Goal: Entertainment & Leisure: Consume media (video, audio)

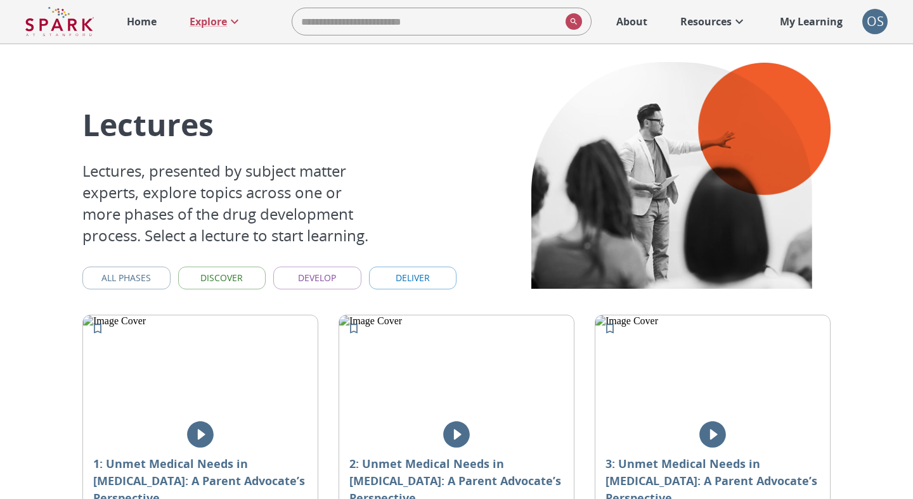
click at [446, 437] on icon "play" at bounding box center [456, 435] width 27 height 27
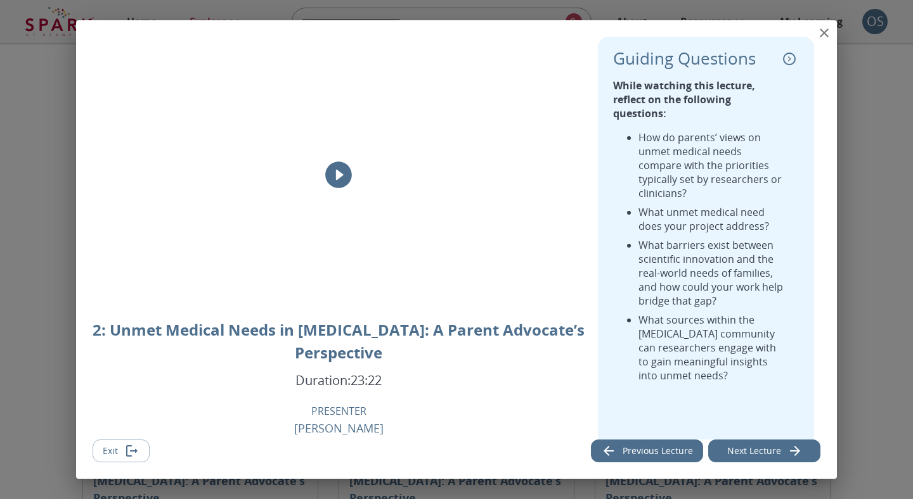
click at [339, 168] on icon "play" at bounding box center [338, 175] width 27 height 27
click at [787, 61] on icon "collapse" at bounding box center [789, 59] width 13 height 13
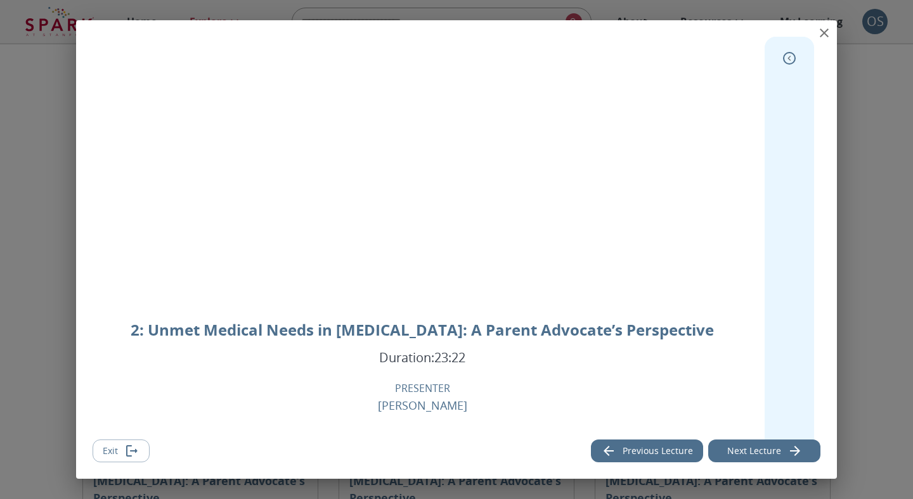
click at [787, 61] on icon "expand" at bounding box center [789, 58] width 13 height 13
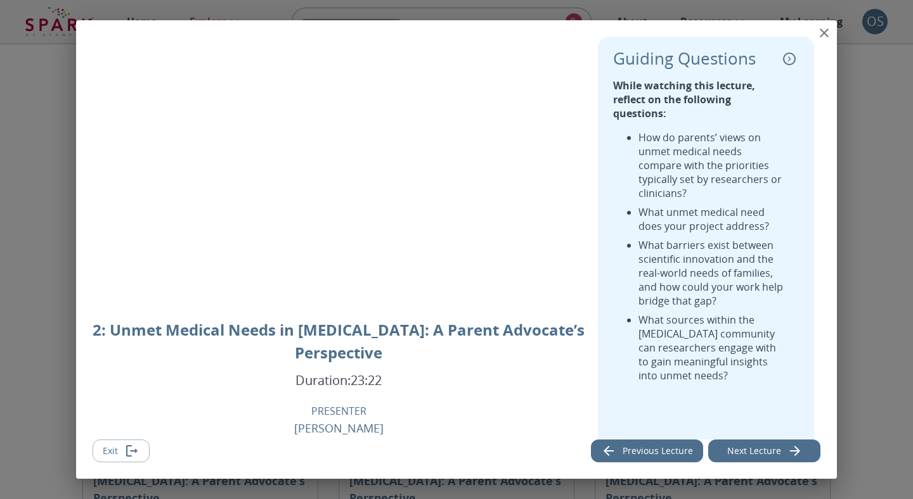
click at [787, 61] on icon "collapse" at bounding box center [789, 59] width 13 height 13
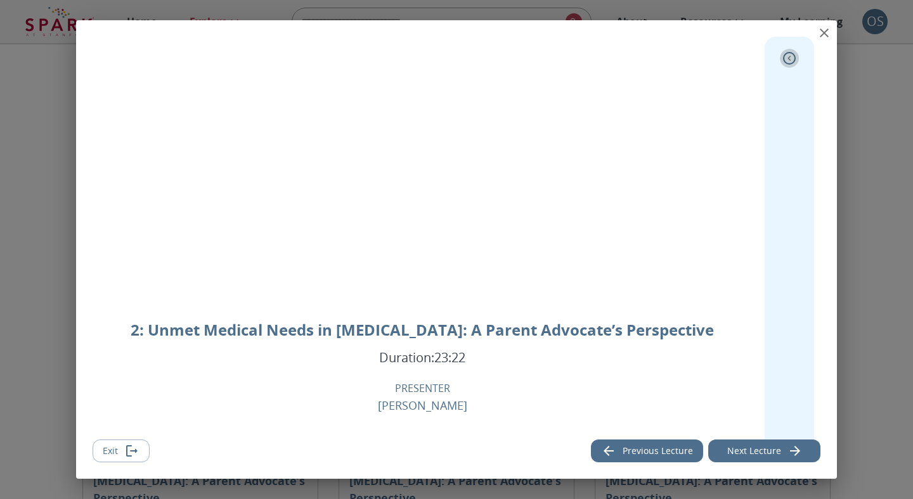
click at [787, 61] on icon "expand" at bounding box center [789, 58] width 13 height 13
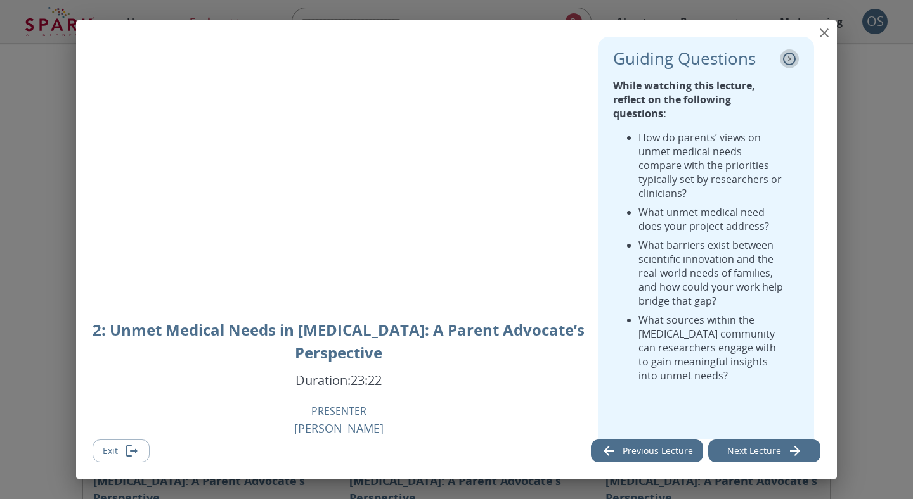
click at [787, 61] on icon "collapse" at bounding box center [789, 59] width 13 height 13
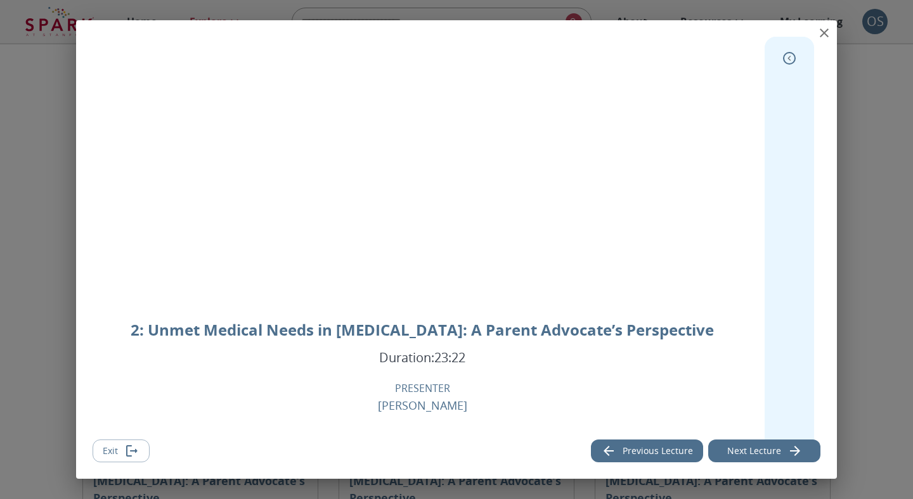
click at [787, 61] on icon "expand" at bounding box center [789, 58] width 13 height 13
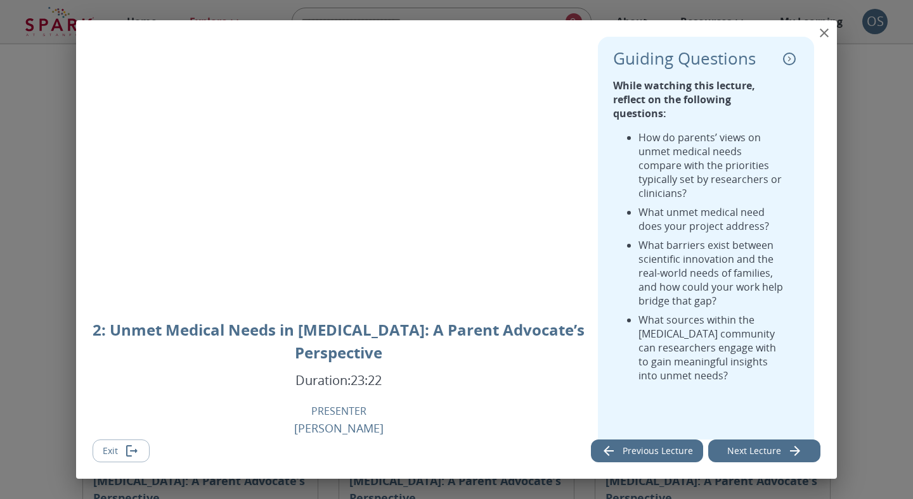
click at [787, 61] on icon "collapse" at bounding box center [789, 59] width 13 height 13
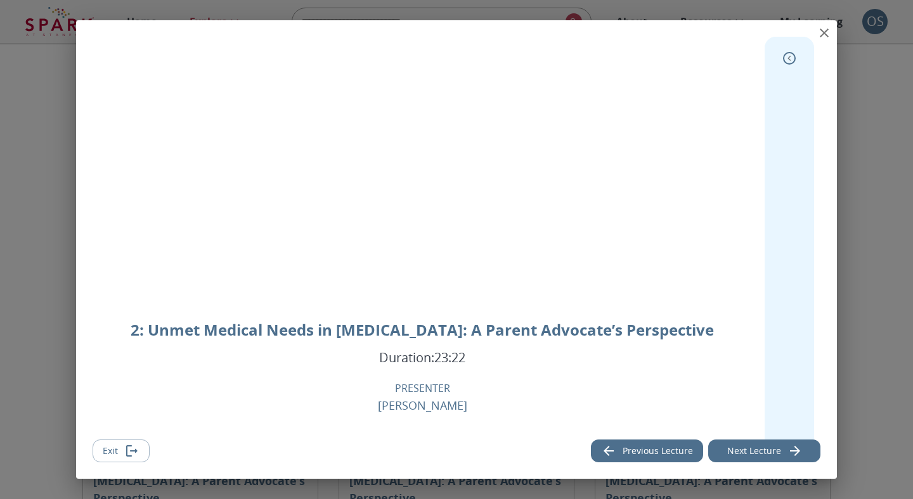
click at [787, 61] on icon "expand" at bounding box center [789, 58] width 13 height 13
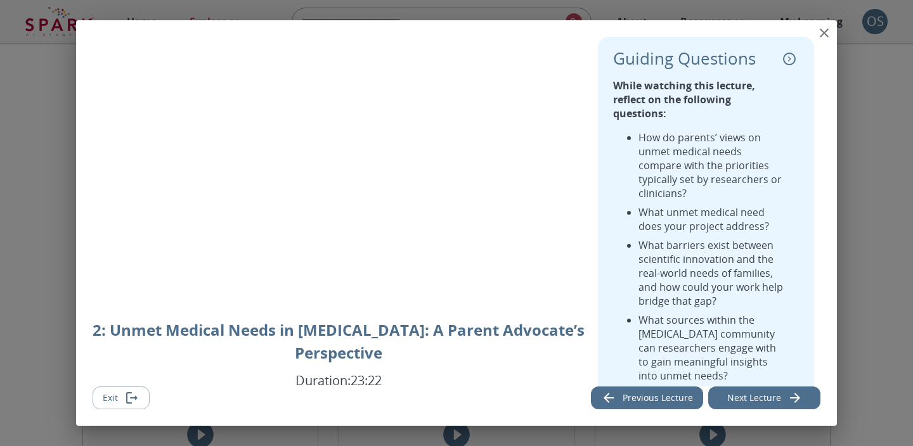
click at [791, 60] on icon "collapse" at bounding box center [789, 59] width 13 height 13
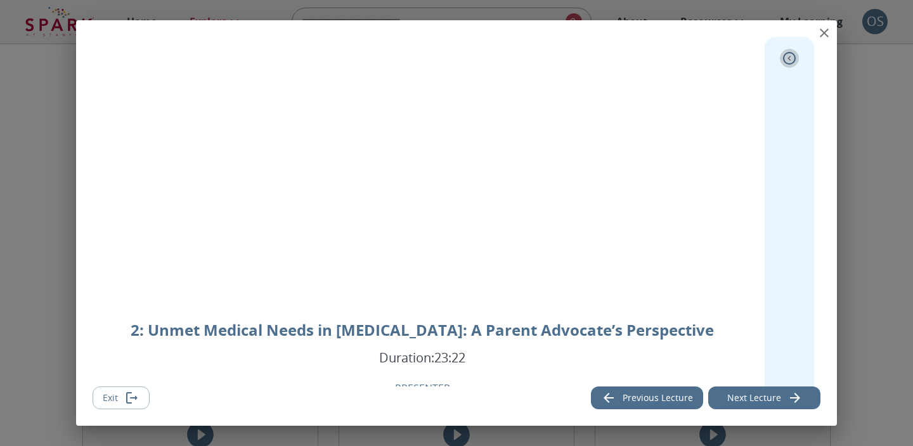
click at [791, 60] on icon "expand" at bounding box center [789, 58] width 13 height 13
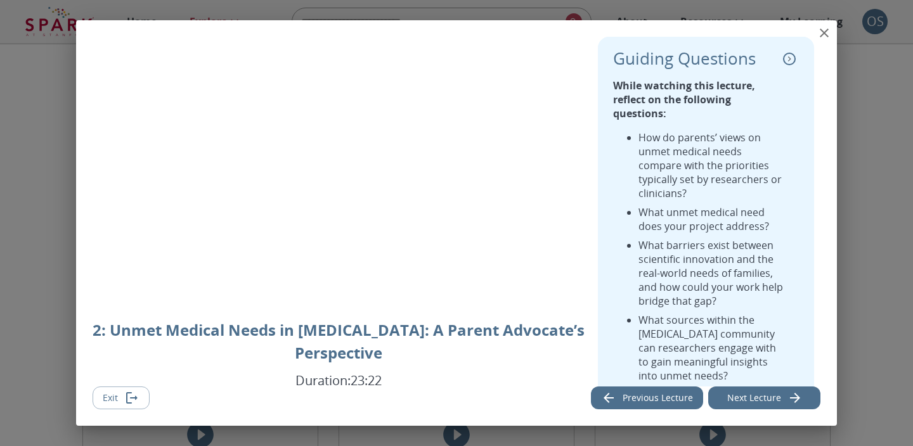
click at [791, 60] on icon "collapse" at bounding box center [789, 59] width 13 height 13
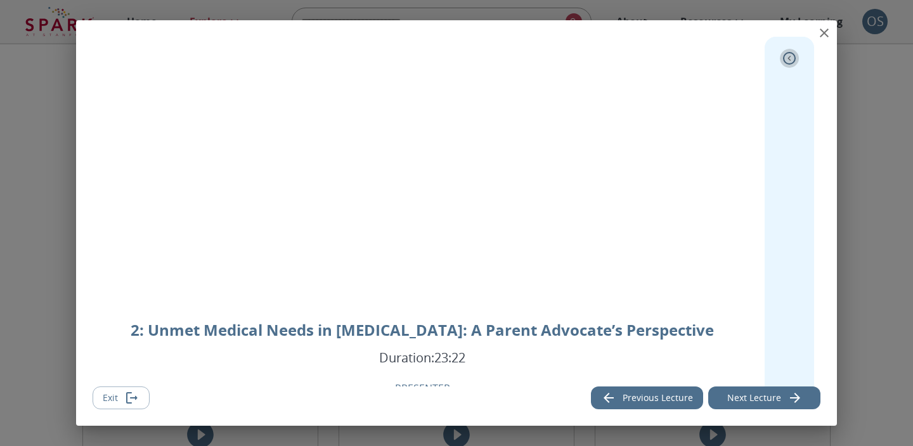
click at [791, 60] on icon "expand" at bounding box center [789, 58] width 13 height 13
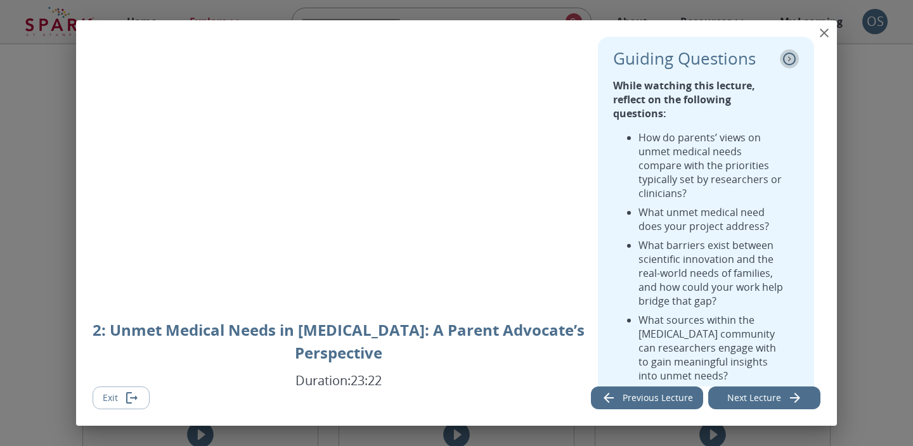
click at [791, 60] on icon "collapse" at bounding box center [789, 59] width 13 height 13
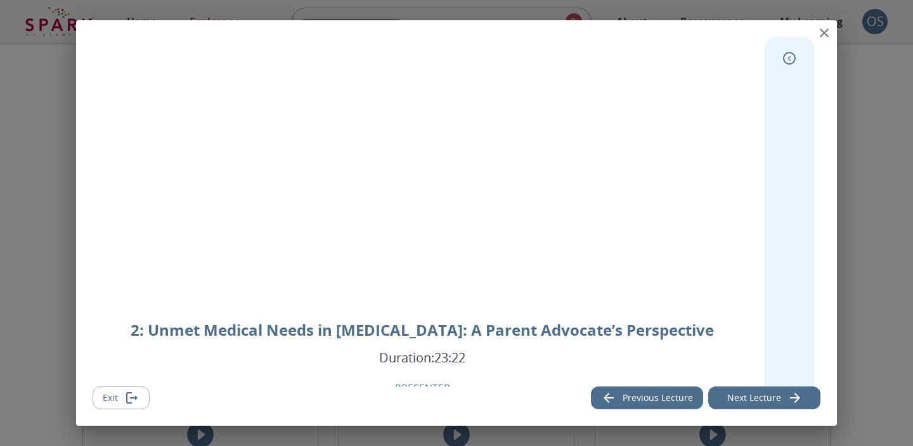
click at [791, 60] on icon "expand" at bounding box center [789, 58] width 13 height 13
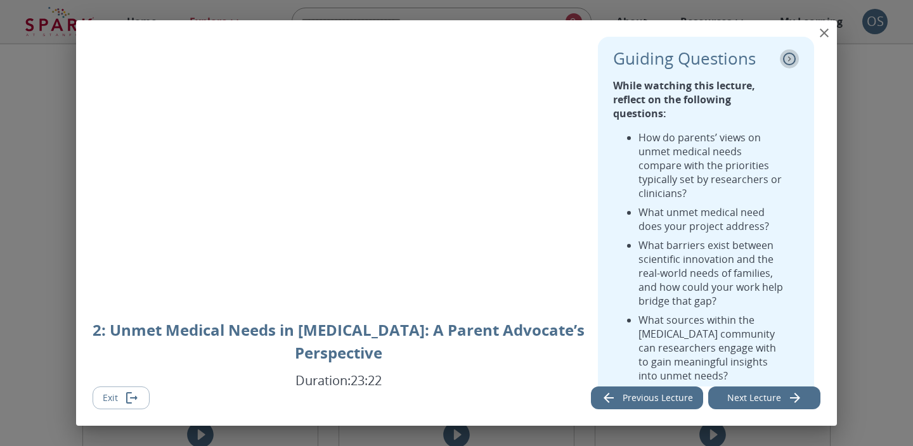
click at [791, 60] on icon "collapse" at bounding box center [789, 59] width 13 height 13
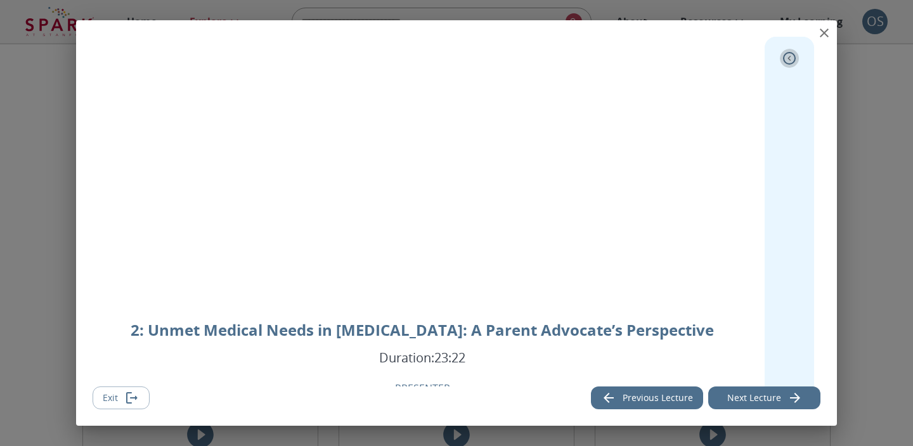
click at [791, 60] on icon "expand" at bounding box center [789, 58] width 13 height 13
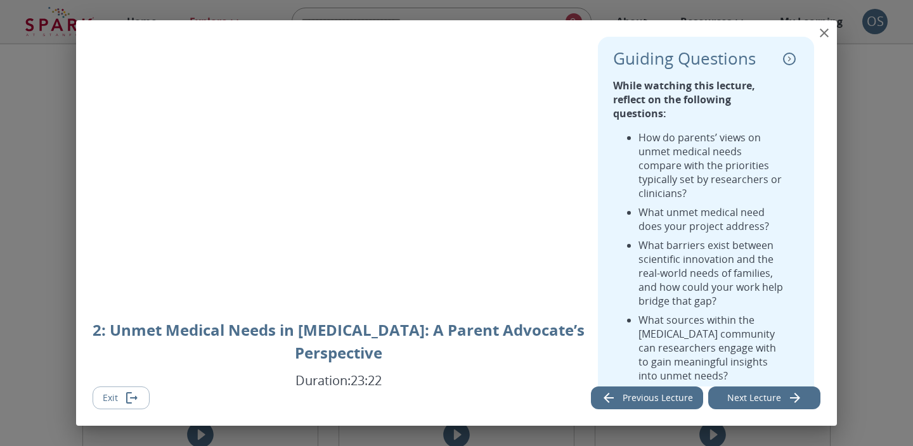
click at [791, 60] on icon "collapse" at bounding box center [789, 59] width 13 height 13
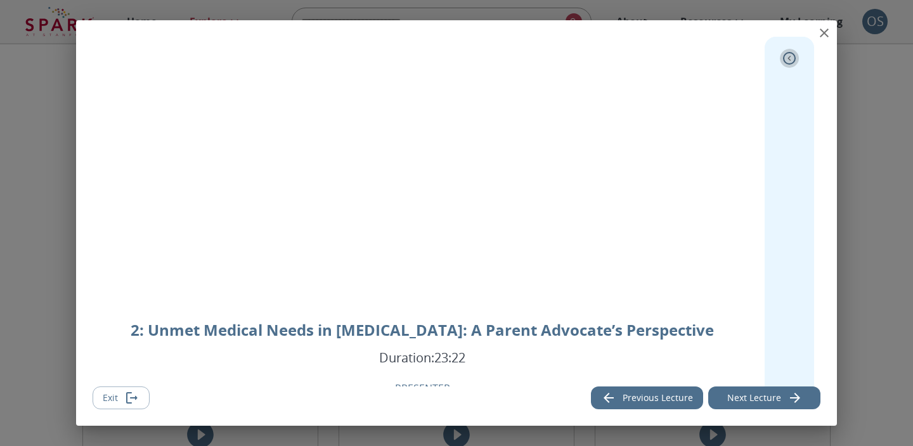
click at [791, 60] on icon "expand" at bounding box center [789, 58] width 13 height 13
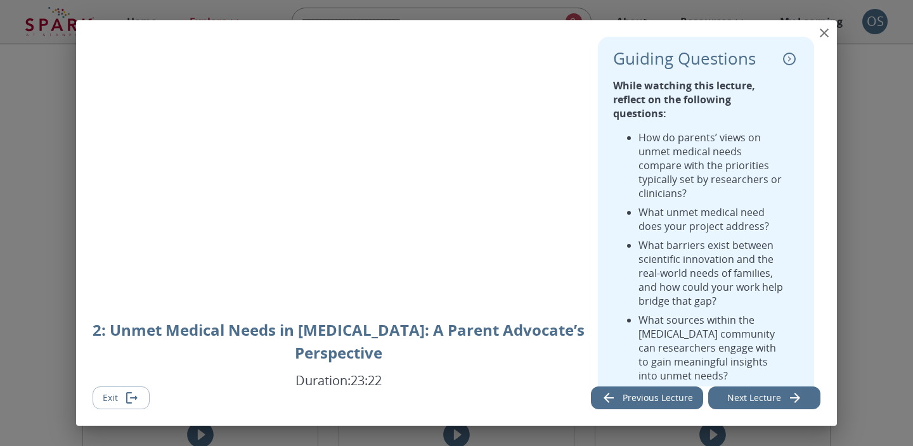
click at [791, 60] on icon "collapse" at bounding box center [789, 59] width 13 height 13
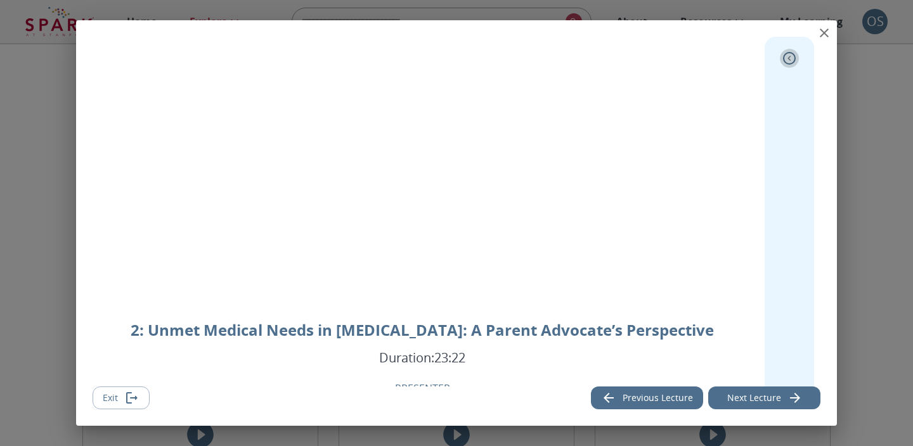
click at [791, 60] on icon "expand" at bounding box center [789, 58] width 13 height 13
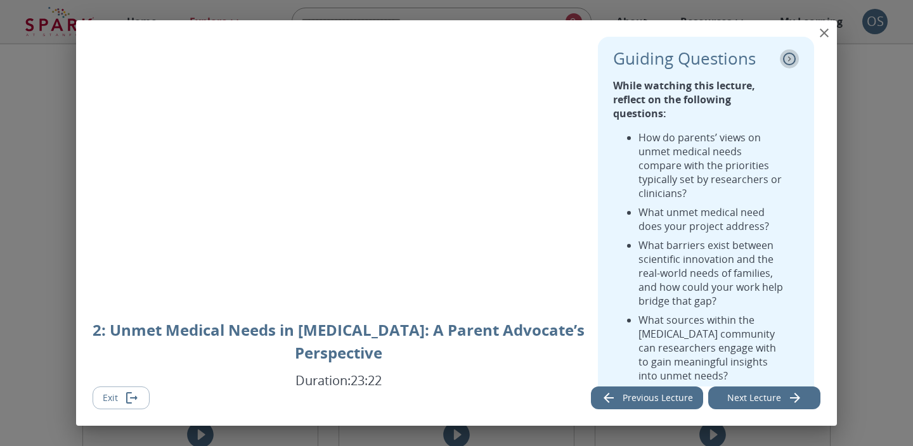
click at [784, 59] on icon "collapse" at bounding box center [789, 59] width 13 height 13
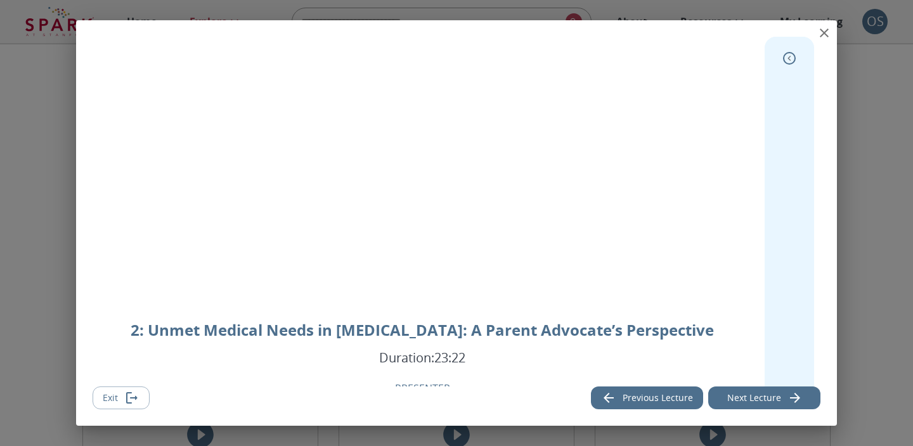
click at [784, 59] on icon "expand" at bounding box center [789, 58] width 13 height 13
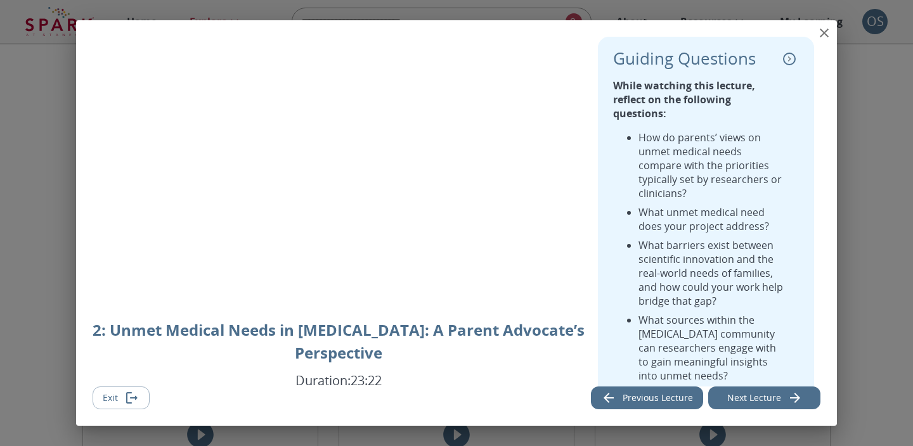
click at [794, 56] on icon "collapse" at bounding box center [789, 59] width 13 height 13
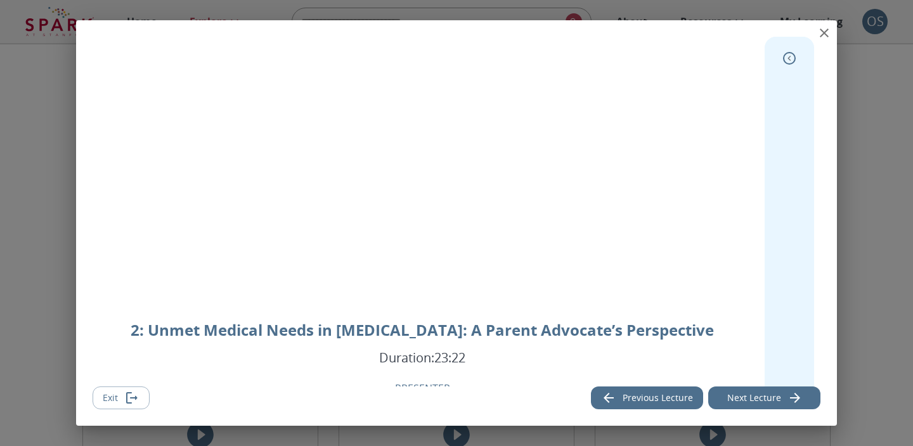
click at [794, 56] on icon "expand" at bounding box center [789, 58] width 13 height 13
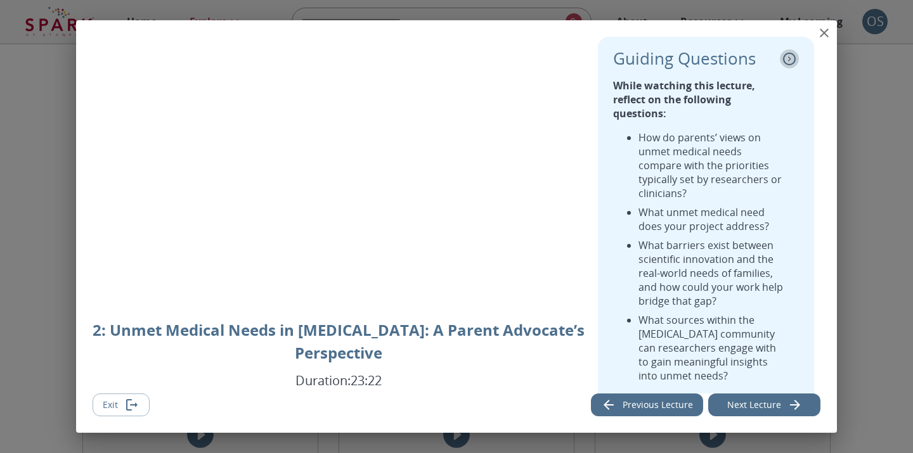
click at [792, 59] on icon "collapse" at bounding box center [789, 59] width 13 height 13
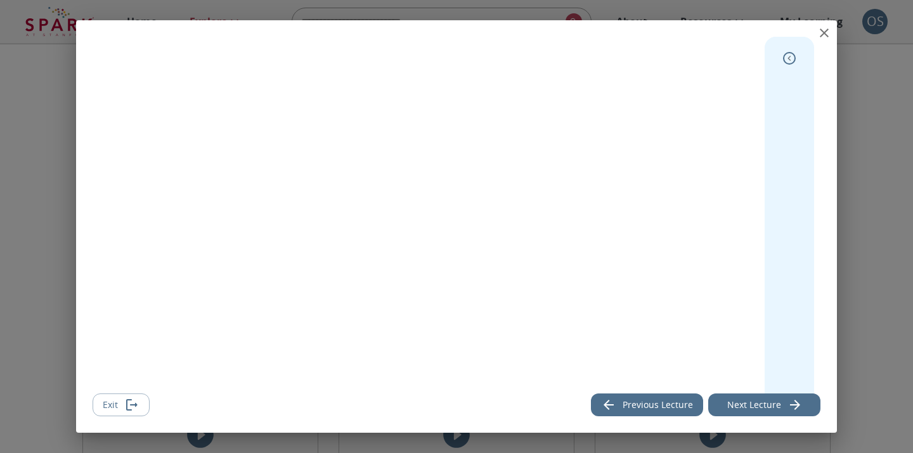
click at [792, 59] on icon "expand" at bounding box center [789, 58] width 13 height 13
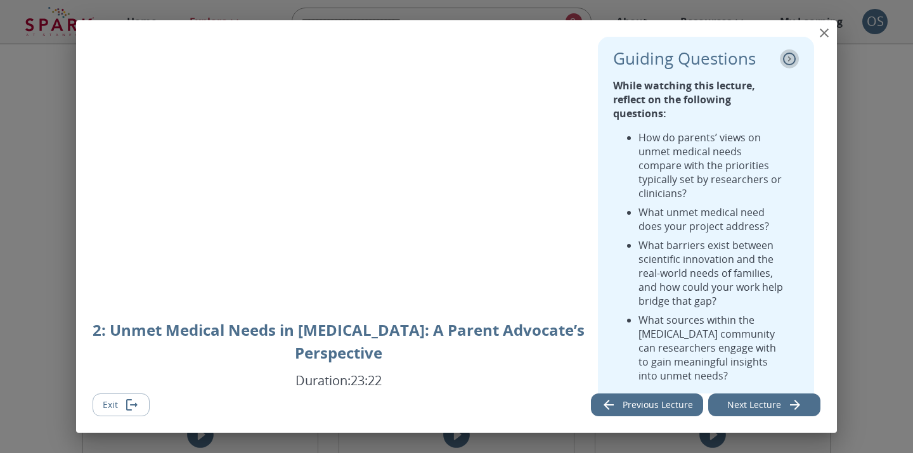
click at [792, 59] on icon "collapse" at bounding box center [789, 59] width 13 height 13
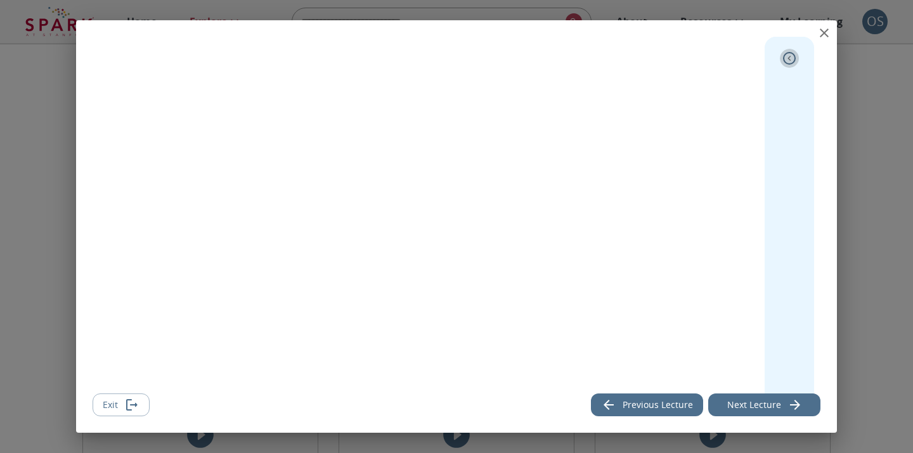
click at [792, 59] on icon "expand" at bounding box center [789, 58] width 13 height 13
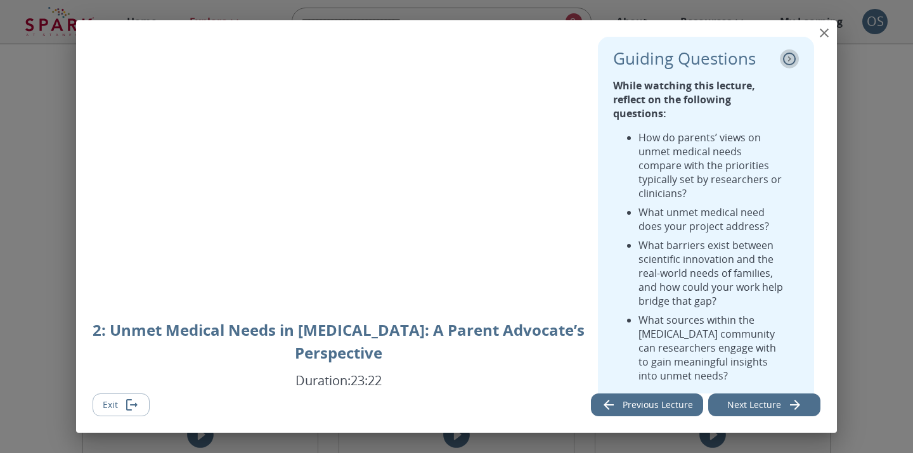
click at [792, 59] on icon "collapse" at bounding box center [789, 59] width 13 height 13
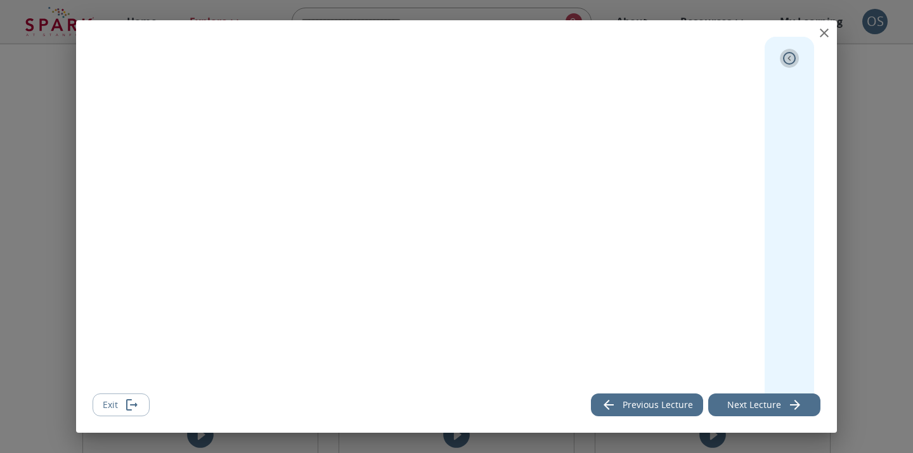
click at [792, 59] on icon "expand" at bounding box center [789, 58] width 13 height 13
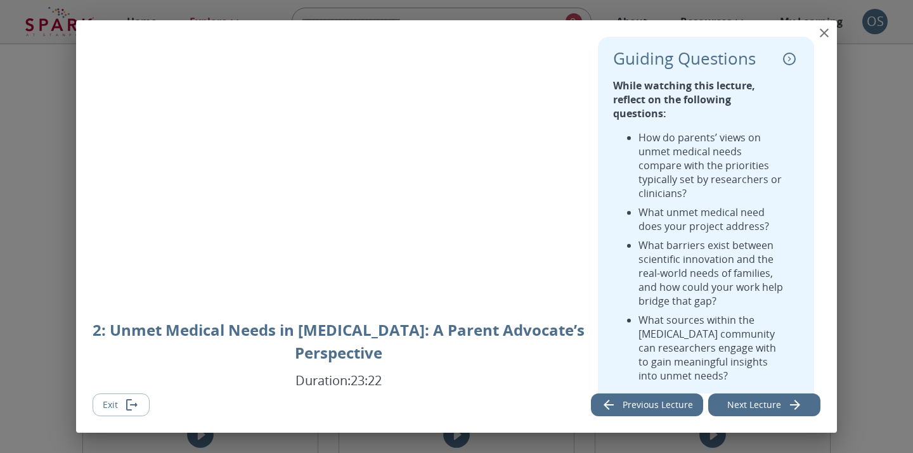
click at [792, 59] on icon "collapse" at bounding box center [789, 59] width 13 height 13
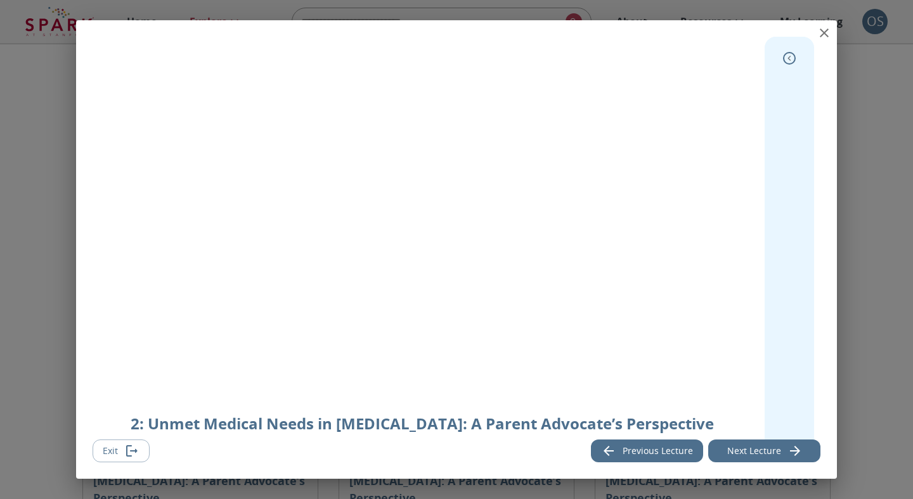
click at [790, 61] on icon "expand" at bounding box center [789, 58] width 13 height 13
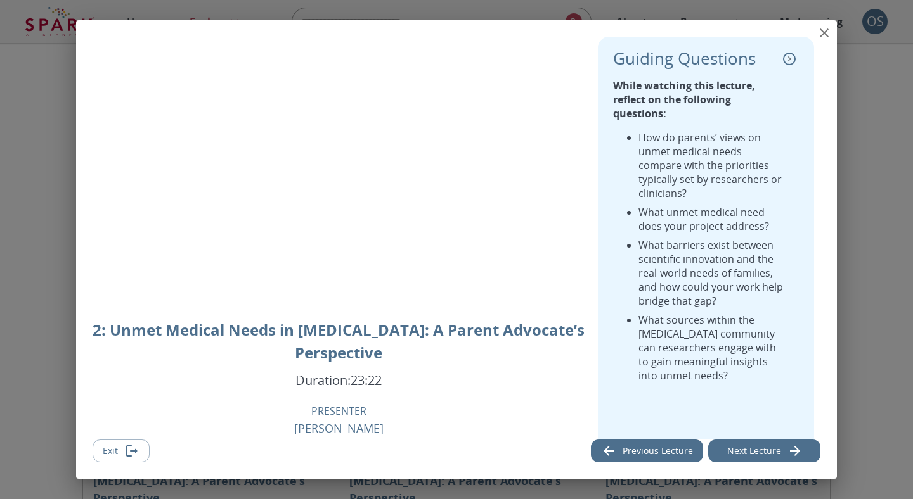
click at [790, 61] on icon "collapse" at bounding box center [789, 59] width 13 height 13
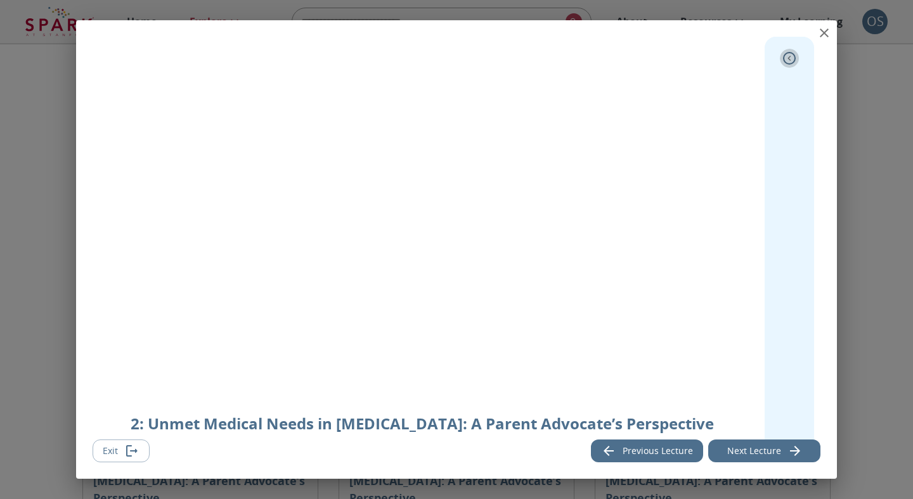
click at [790, 61] on icon "expand" at bounding box center [789, 58] width 13 height 13
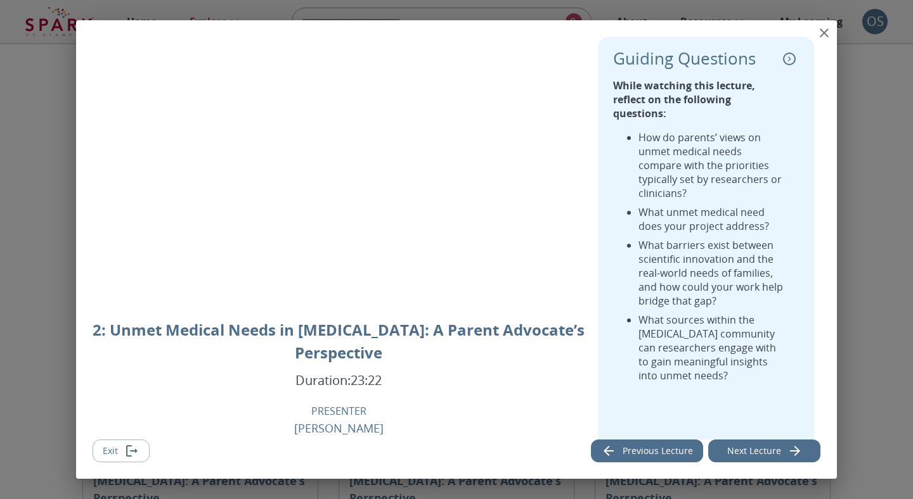
click at [790, 61] on icon "collapse" at bounding box center [789, 59] width 13 height 13
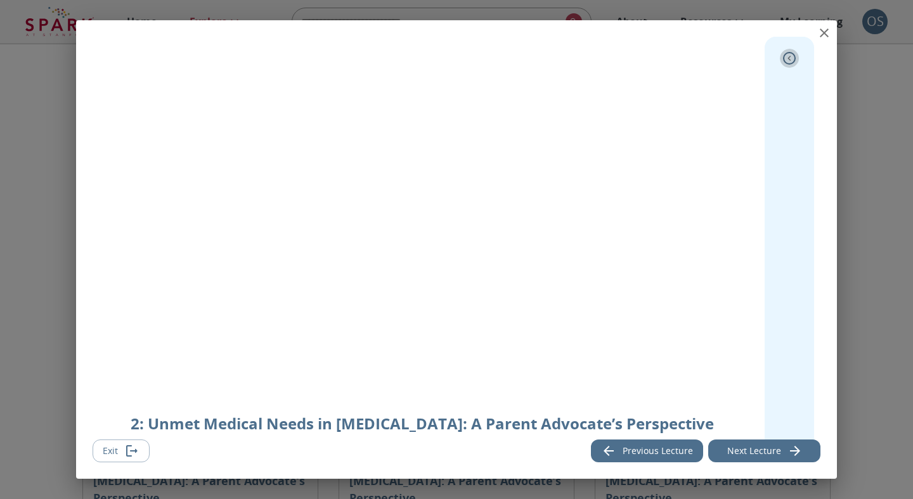
click at [790, 61] on icon "expand" at bounding box center [789, 58] width 13 height 13
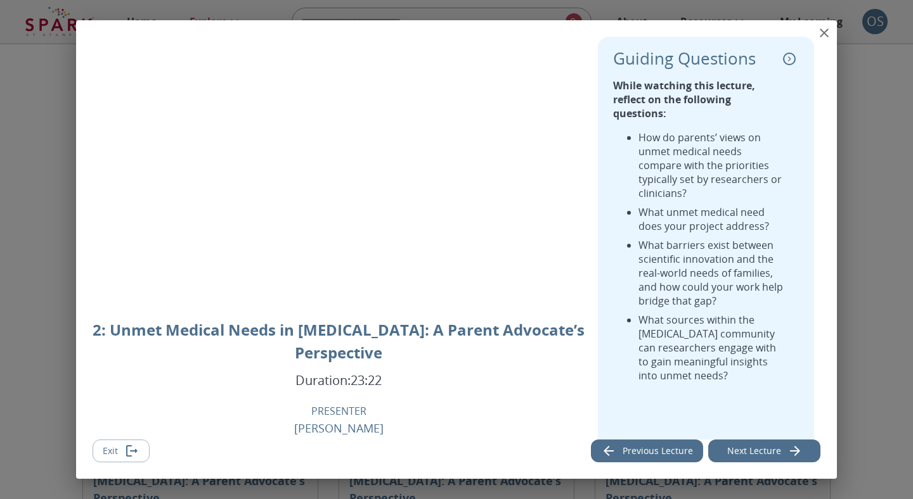
click at [790, 61] on icon "collapse" at bounding box center [789, 59] width 13 height 13
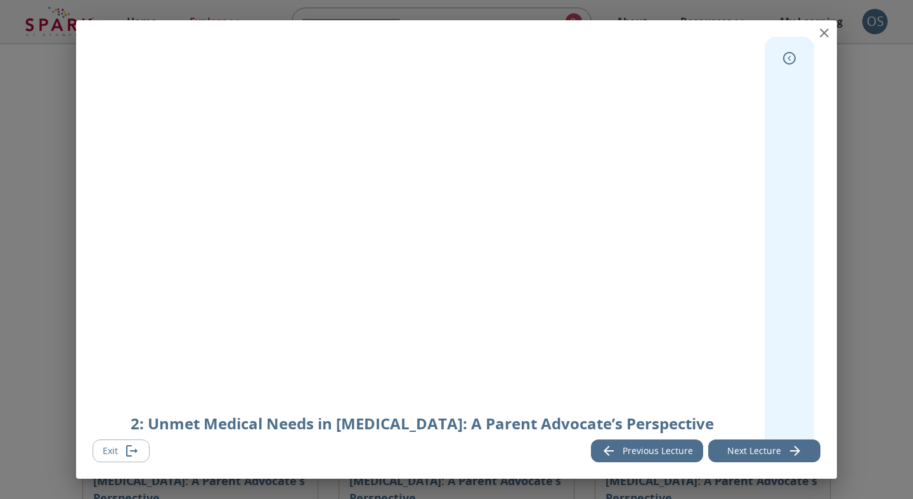
click at [790, 61] on icon "expand" at bounding box center [789, 58] width 13 height 13
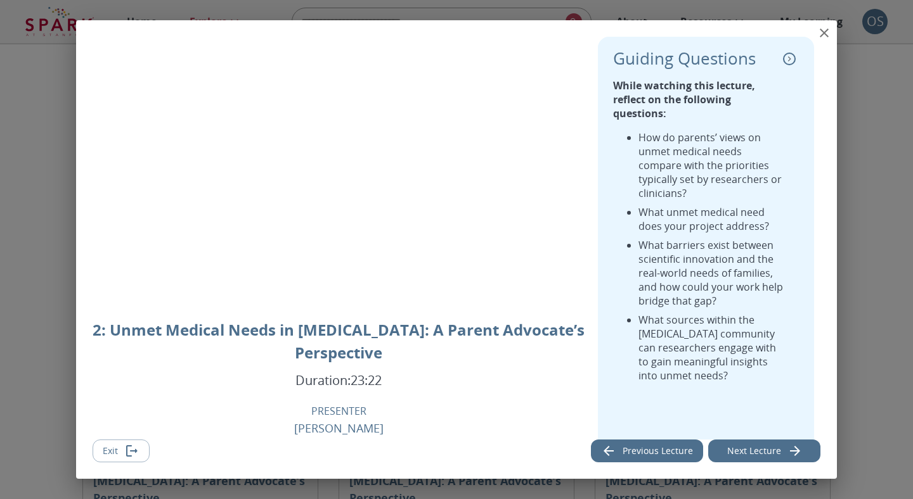
click at [790, 61] on icon "collapse" at bounding box center [789, 59] width 13 height 13
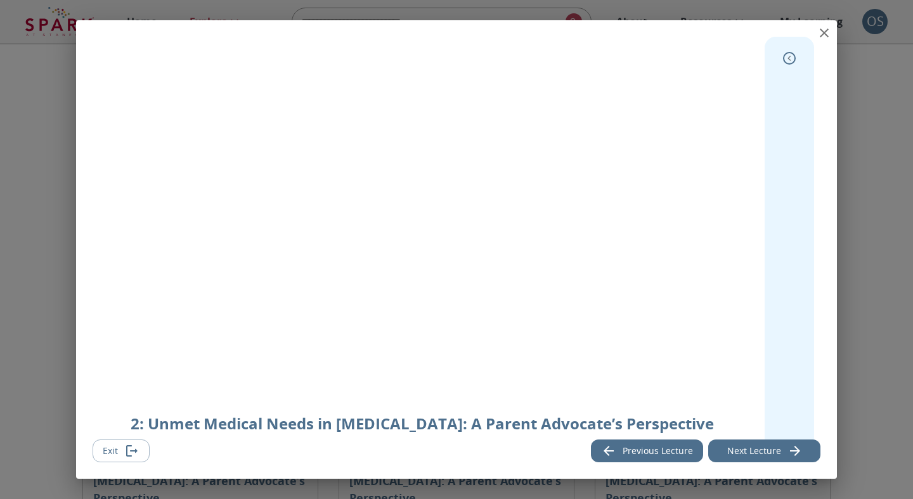
click at [790, 61] on icon "expand" at bounding box center [789, 58] width 13 height 13
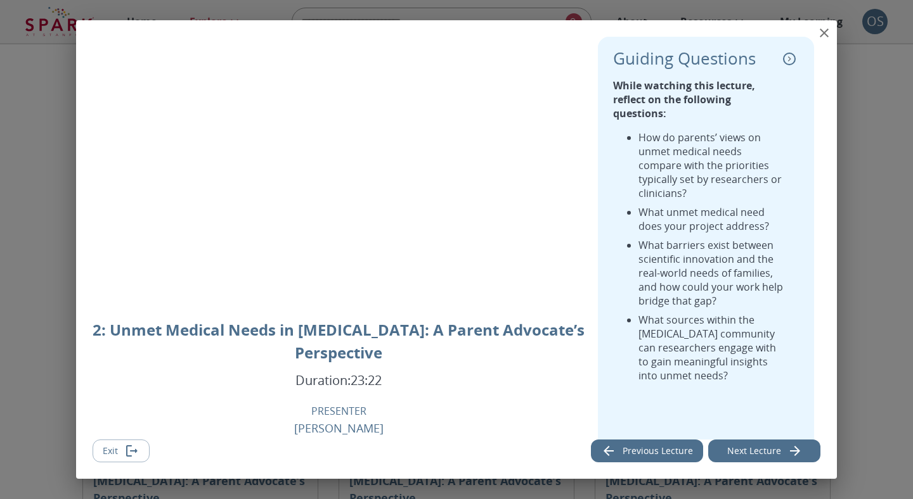
click at [790, 61] on icon "collapse" at bounding box center [789, 59] width 13 height 13
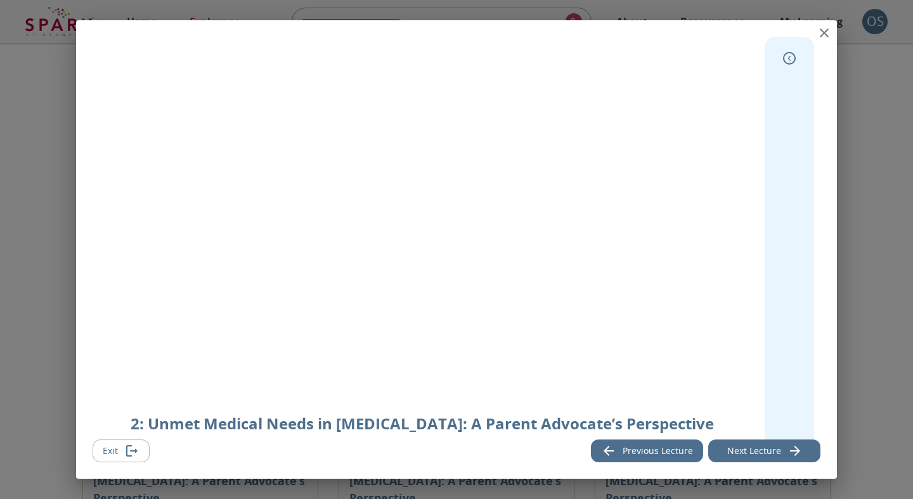
click at [790, 61] on icon "expand" at bounding box center [789, 58] width 13 height 13
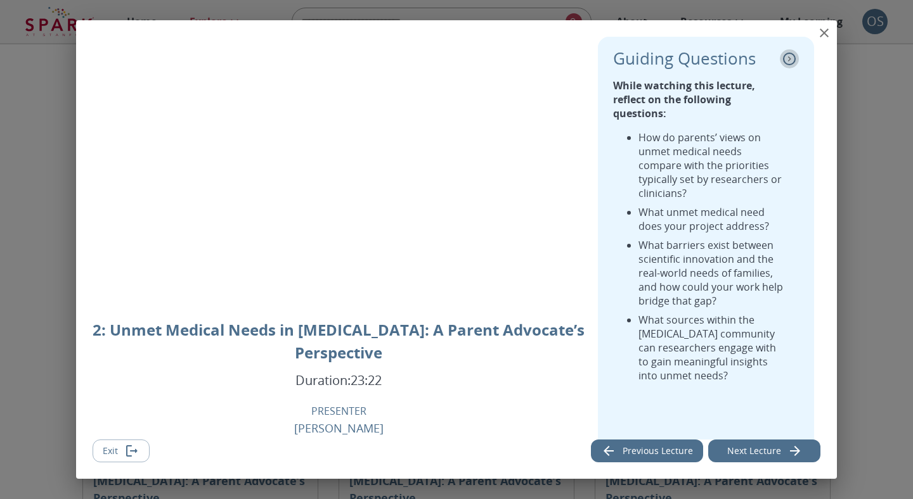
click at [790, 61] on icon "collapse" at bounding box center [789, 59] width 13 height 13
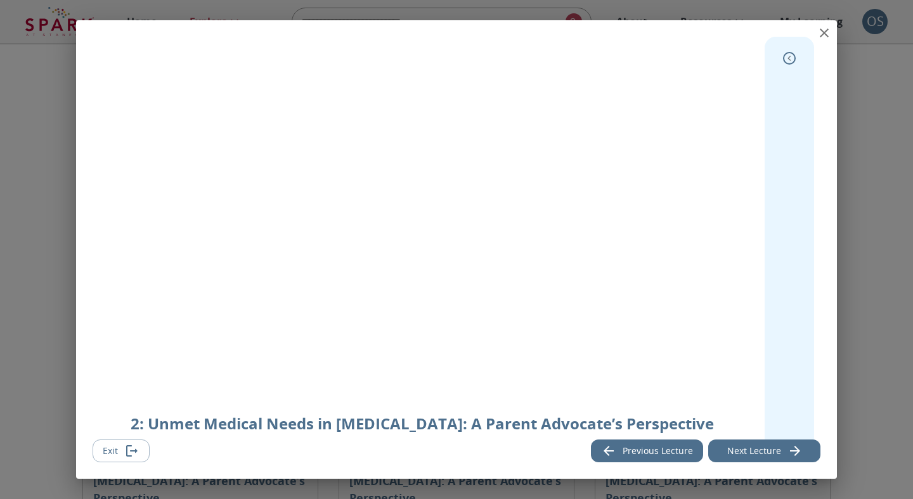
click at [790, 61] on icon "expand" at bounding box center [789, 58] width 13 height 13
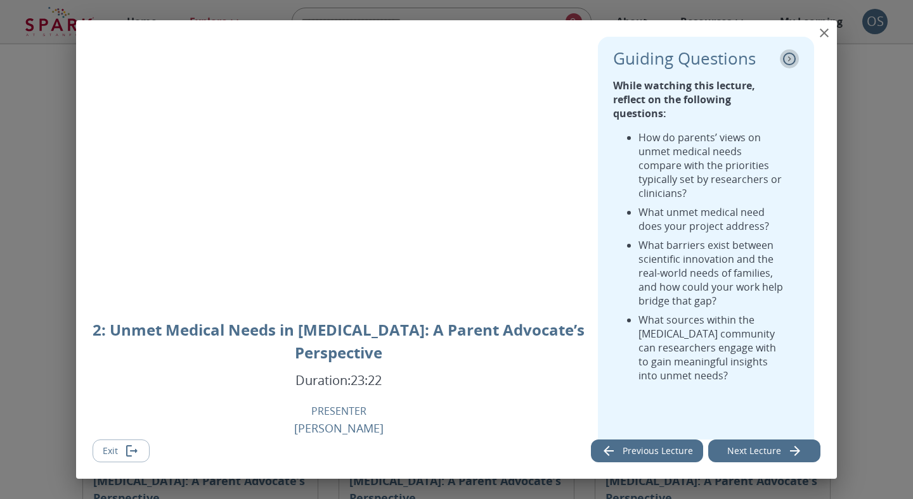
click at [790, 61] on icon "collapse" at bounding box center [789, 59] width 13 height 13
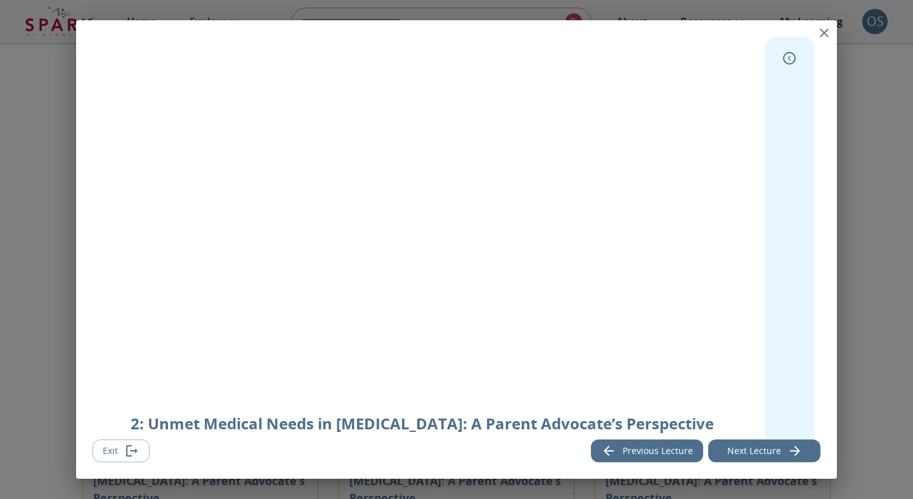
click at [790, 61] on icon "expand" at bounding box center [789, 58] width 13 height 13
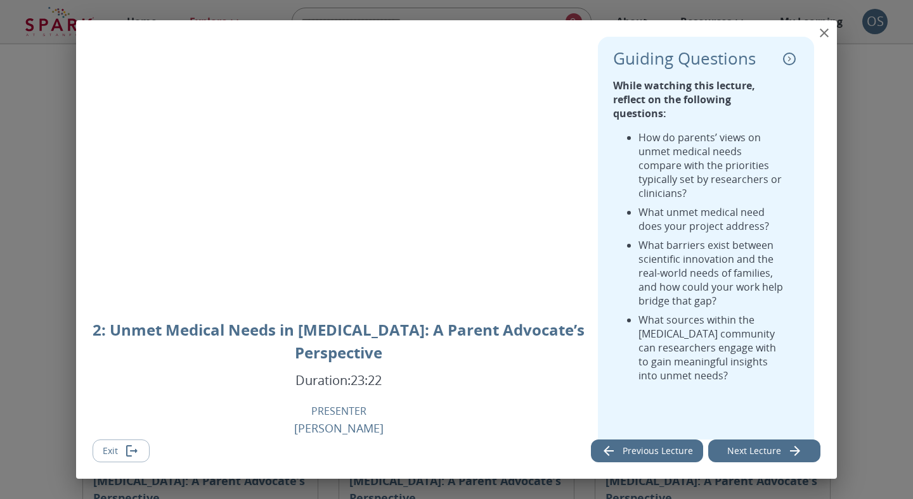
click at [790, 61] on icon "collapse" at bounding box center [789, 59] width 13 height 13
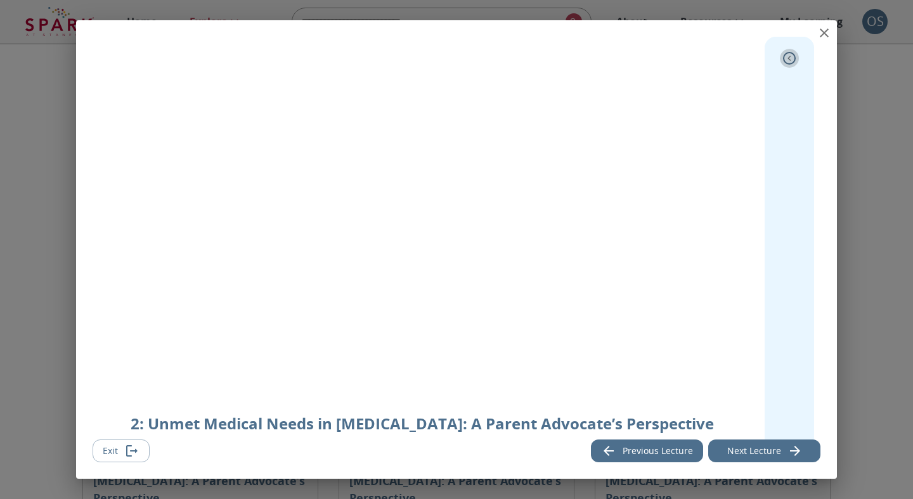
click at [790, 61] on icon "expand" at bounding box center [789, 58] width 13 height 13
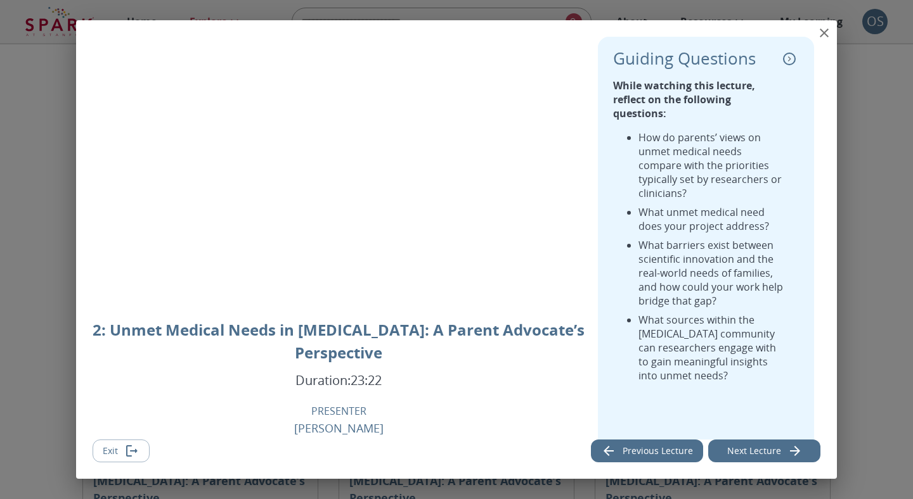
click at [790, 61] on icon "collapse" at bounding box center [789, 59] width 13 height 13
